Goal: Task Accomplishment & Management: Use online tool/utility

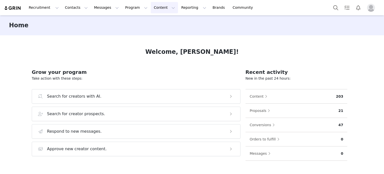
click at [151, 3] on button "Content Content" at bounding box center [164, 7] width 27 height 11
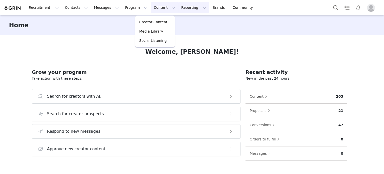
click at [178, 10] on button "Reporting Reporting" at bounding box center [193, 7] width 31 height 11
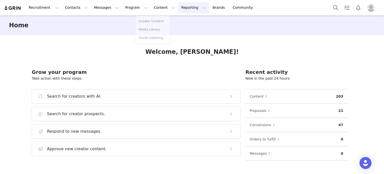
click at [178, 10] on button "Reporting Reporting" at bounding box center [193, 7] width 31 height 11
click at [174, 17] on div "Home" at bounding box center [192, 25] width 384 height 20
click at [178, 8] on button "Reporting Reporting" at bounding box center [193, 7] width 31 height 11
click at [179, 29] on p "Report Builder" at bounding box center [176, 31] width 25 height 5
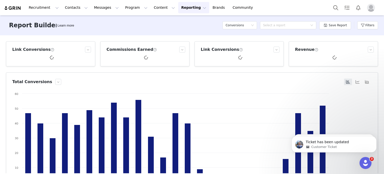
scroll to position [60, 0]
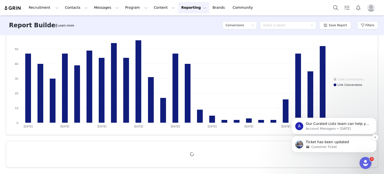
click at [356, 146] on div "Customer Ticket" at bounding box center [338, 147] width 65 height 5
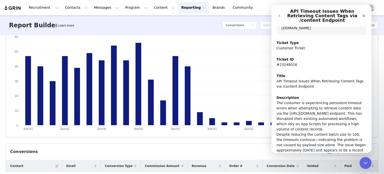
scroll to position [62, 0]
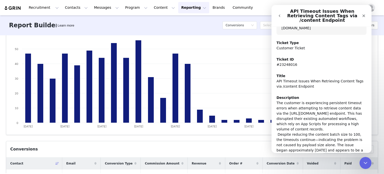
click at [315, 111] on p "The customer is experiencing persistent timeout errors when attempting to retri…" at bounding box center [322, 129] width 90 height 58
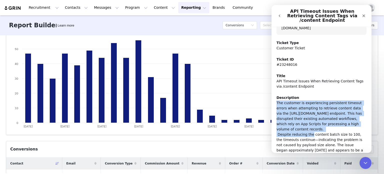
click at [315, 111] on p "The customer is experiencing persistent timeout errors when attempting to retri…" at bounding box center [322, 129] width 90 height 58
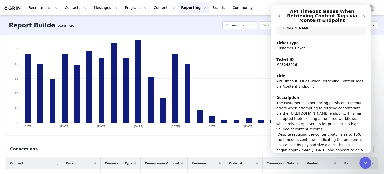
click at [314, 130] on p "The customer is experiencing persistent timeout errors when attempting to retri…" at bounding box center [322, 129] width 90 height 58
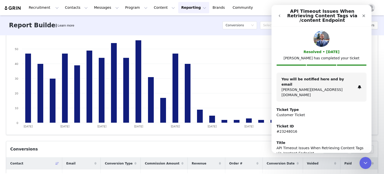
click at [367, 11] on div "API Timeout Issues When Retrieving Content Tags via /content Endpoint" at bounding box center [322, 16] width 94 height 18
click at [365, 15] on icon "Close" at bounding box center [364, 16] width 4 height 4
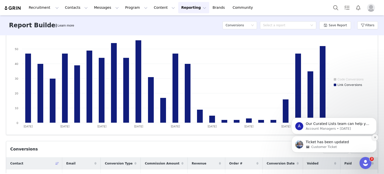
click at [376, 139] on icon "Dismiss notification" at bounding box center [375, 137] width 3 height 3
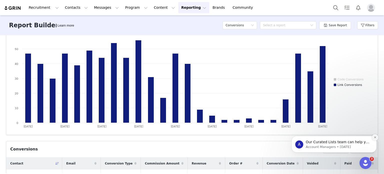
click at [374, 138] on icon "Dismiss notification" at bounding box center [375, 137] width 3 height 3
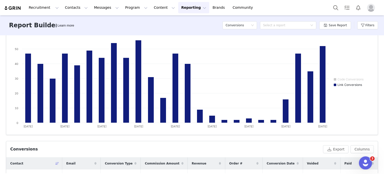
click at [367, 159] on div "Open Intercom Messenger" at bounding box center [365, 162] width 17 height 17
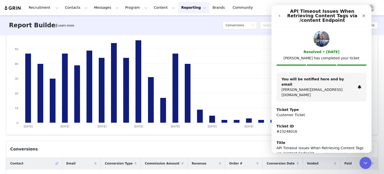
click at [359, 140] on div "Title API Timeout Issues When Retrieving Content Tags via /content Endpoint" at bounding box center [322, 148] width 90 height 16
click at [365, 14] on icon "Close" at bounding box center [364, 16] width 4 height 4
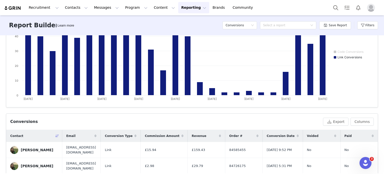
scroll to position [49, 0]
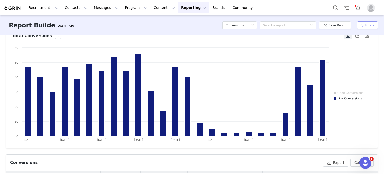
click at [365, 23] on button "Filters" at bounding box center [367, 25] width 21 height 8
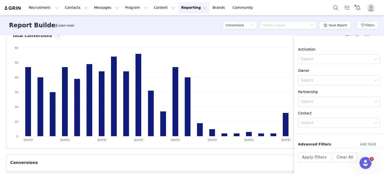
scroll to position [0, 0]
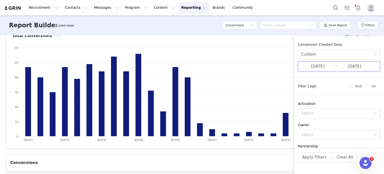
click at [357, 70] on span "[DATE] ~ [DATE]" at bounding box center [339, 66] width 82 height 10
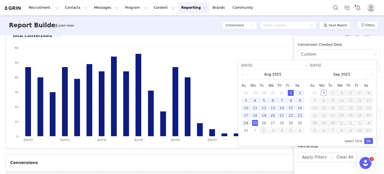
click at [292, 90] on div "1" at bounding box center [291, 93] width 6 height 6
click at [248, 130] on div "31" at bounding box center [246, 130] width 6 height 6
type input "[DATE]"
click at [367, 141] on link "Ok" at bounding box center [368, 141] width 9 height 6
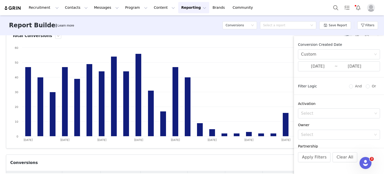
click at [318, 162] on div "Apply Filters Clear All" at bounding box center [339, 164] width 90 height 32
click at [319, 158] on button "Apply Filters" at bounding box center [314, 157] width 33 height 10
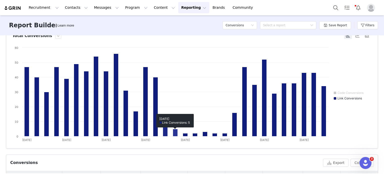
scroll to position [16, 0]
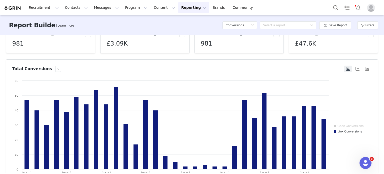
click at [55, 70] on div "Total Conversions" at bounding box center [177, 69] width 331 height 6
click at [55, 69] on button "button" at bounding box center [58, 69] width 6 height 6
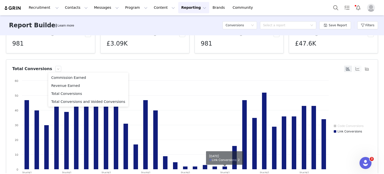
click at [354, 69] on button "button" at bounding box center [358, 69] width 8 height 7
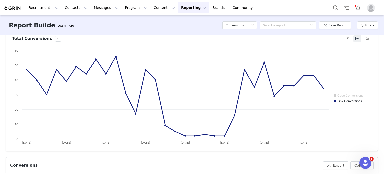
scroll to position [46, 0]
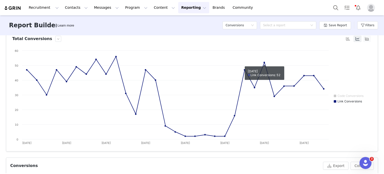
click at [363, 38] on button "button" at bounding box center [367, 39] width 8 height 7
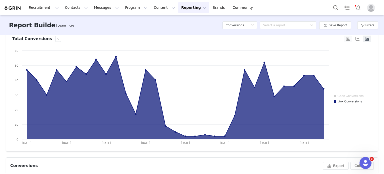
click at [344, 39] on button "button" at bounding box center [348, 39] width 8 height 7
